Goal: Communication & Community: Participate in discussion

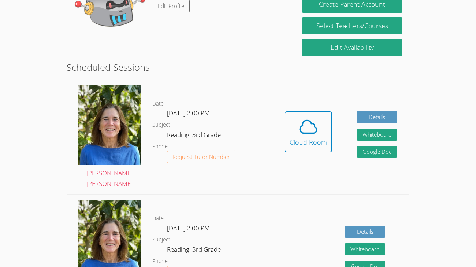
scroll to position [151, 0]
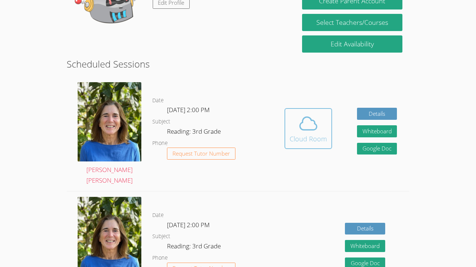
click at [288, 131] on button "Cloud Room" at bounding box center [308, 128] width 48 height 41
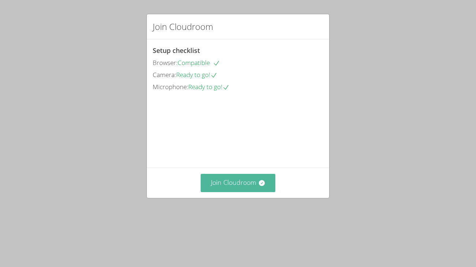
click at [232, 192] on button "Join Cloudroom" at bounding box center [238, 183] width 75 height 18
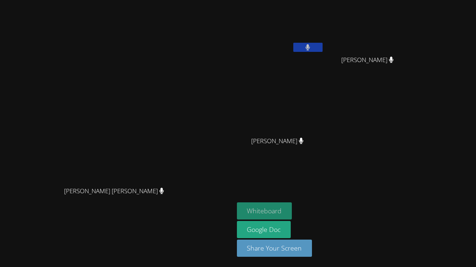
click at [292, 214] on button "Whiteboard" at bounding box center [264, 211] width 55 height 17
click at [292, 210] on button "Whiteboard" at bounding box center [264, 211] width 55 height 17
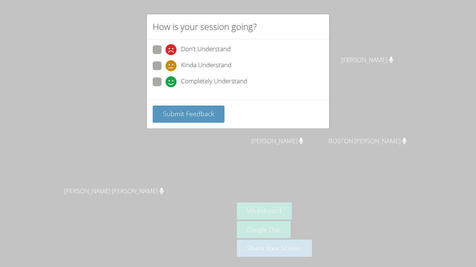
click at [218, 80] on span "Completely Understand" at bounding box center [214, 81] width 66 height 11
click at [172, 80] on input "Completely Understand" at bounding box center [168, 81] width 6 height 6
radio input "true"
click at [195, 118] on button "Submit Feedback" at bounding box center [189, 114] width 72 height 17
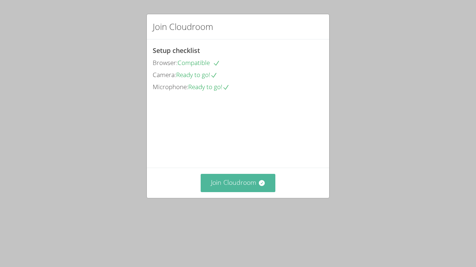
click at [254, 192] on button "Join Cloudroom" at bounding box center [238, 183] width 75 height 18
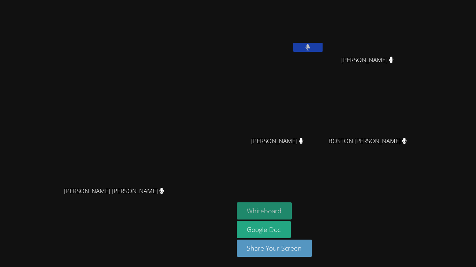
click at [292, 213] on button "Whiteboard" at bounding box center [264, 211] width 55 height 17
